Goal: Consume media (video, audio)

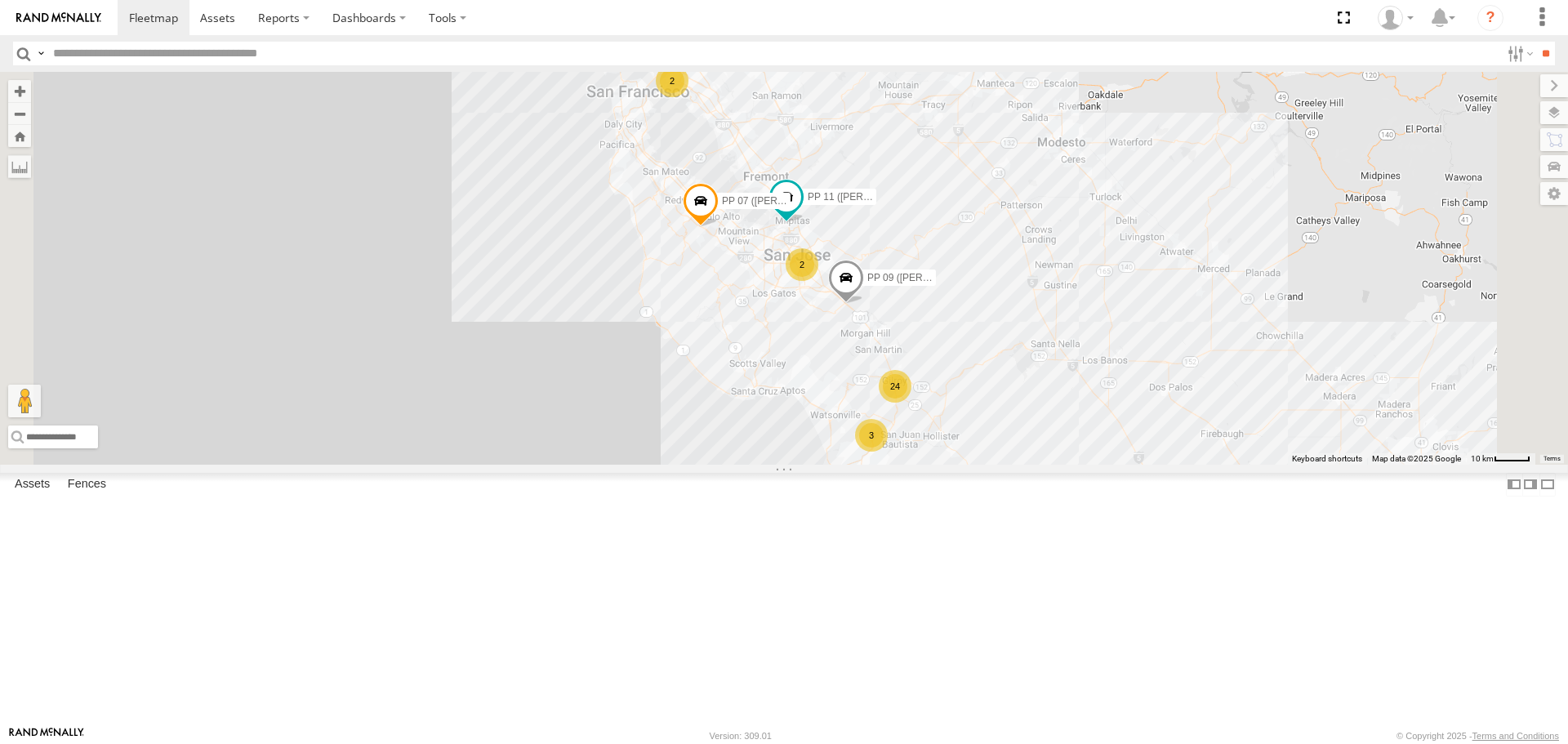
click at [864, 305] on span at bounding box center [846, 282] width 36 height 44
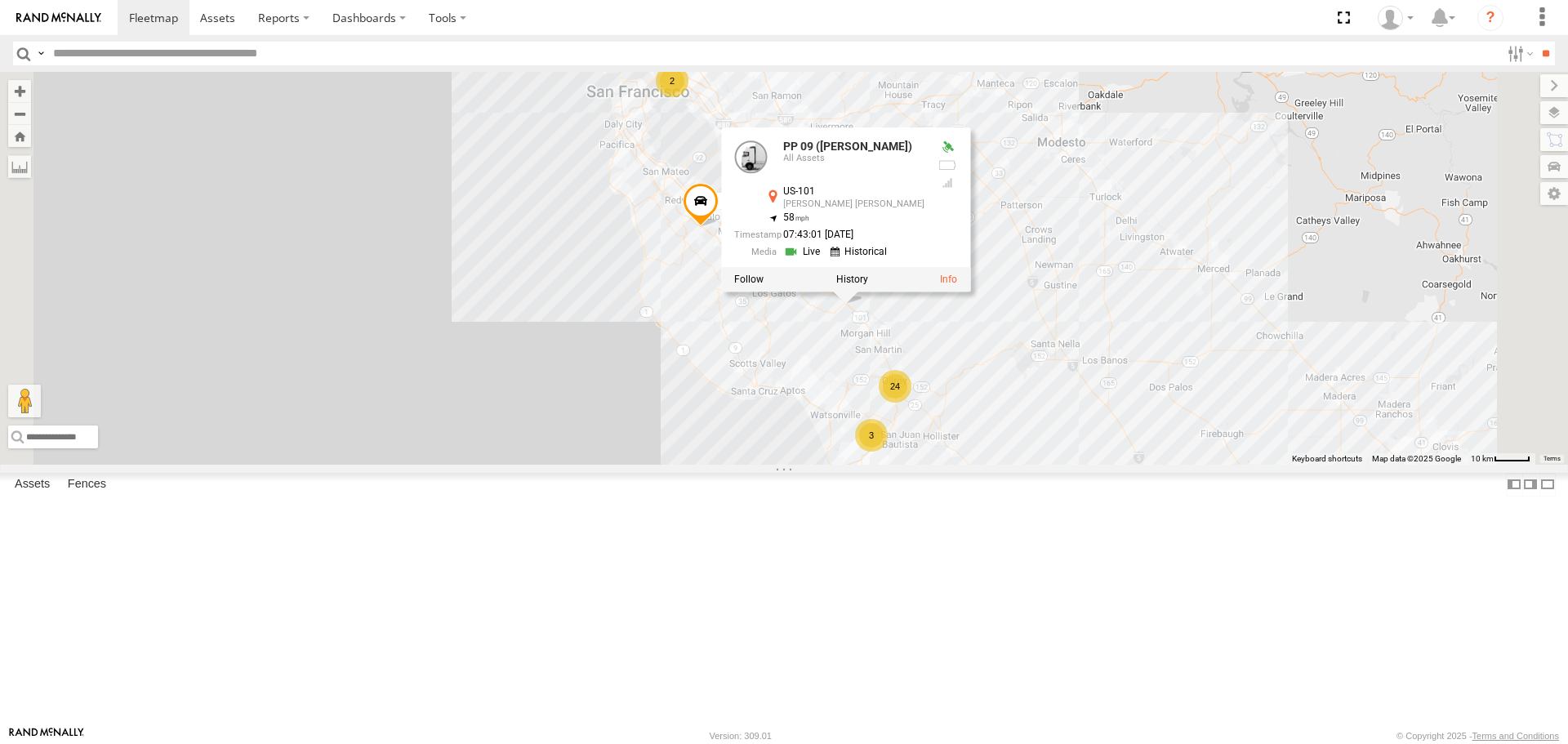
click at [825, 259] on link at bounding box center [804, 252] width 42 height 16
click at [0, 0] on div "Video" at bounding box center [0, 0] width 0 height 0
click at [0, 0] on link at bounding box center [0, 0] width 0 height 0
